Goal: Find contact information: Find contact information

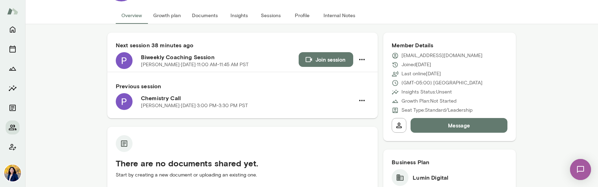
scroll to position [44, 0]
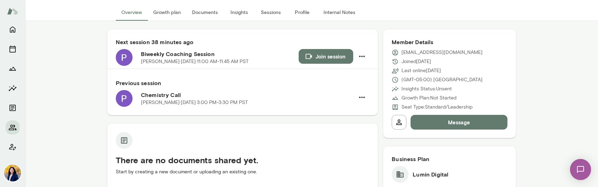
click at [457, 121] on button "Message" at bounding box center [459, 122] width 97 height 15
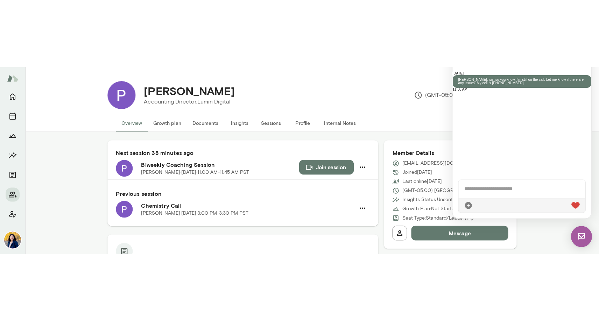
scroll to position [1, 0]
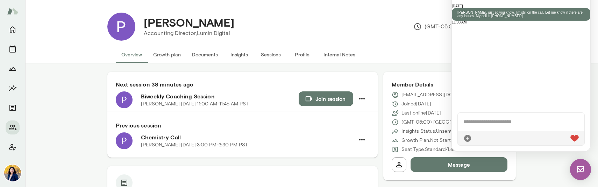
click at [429, 46] on div "[PERSON_NAME] Accounting Director, Lumin Digital (GMT-05:00) [GEOGRAPHIC_DATA]" at bounding box center [312, 26] width 420 height 39
drag, startPoint x: 402, startPoint y: 95, endPoint x: 439, endPoint y: 95, distance: 36.7
click at [439, 95] on p "[EMAIL_ADDRESS][DOMAIN_NAME]" at bounding box center [442, 94] width 81 height 7
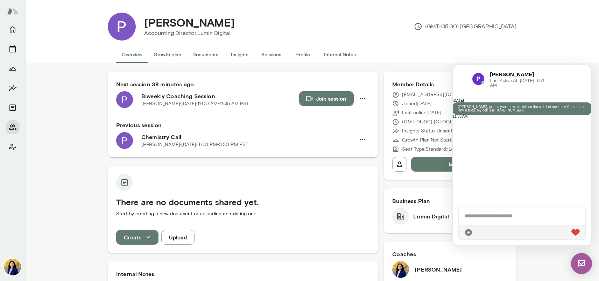
click at [434, 73] on div "Member Details [EMAIL_ADDRESS][DOMAIN_NAME] Joined [DATE] Last online [DATE] (G…" at bounding box center [450, 126] width 133 height 108
click at [434, 34] on div "[PERSON_NAME] Accounting Director, Lumin Digital (GMT-05:00) [GEOGRAPHIC_DATA]" at bounding box center [326, 27] width 381 height 28
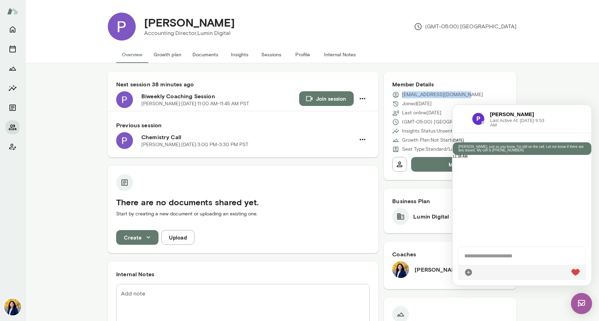
drag, startPoint x: 466, startPoint y: 94, endPoint x: 402, endPoint y: 96, distance: 63.7
click at [402, 96] on div "[EMAIL_ADDRESS][DOMAIN_NAME]" at bounding box center [450, 94] width 116 height 7
copy p "[EMAIL_ADDRESS][DOMAIN_NAME]"
